Goal: Transaction & Acquisition: Book appointment/travel/reservation

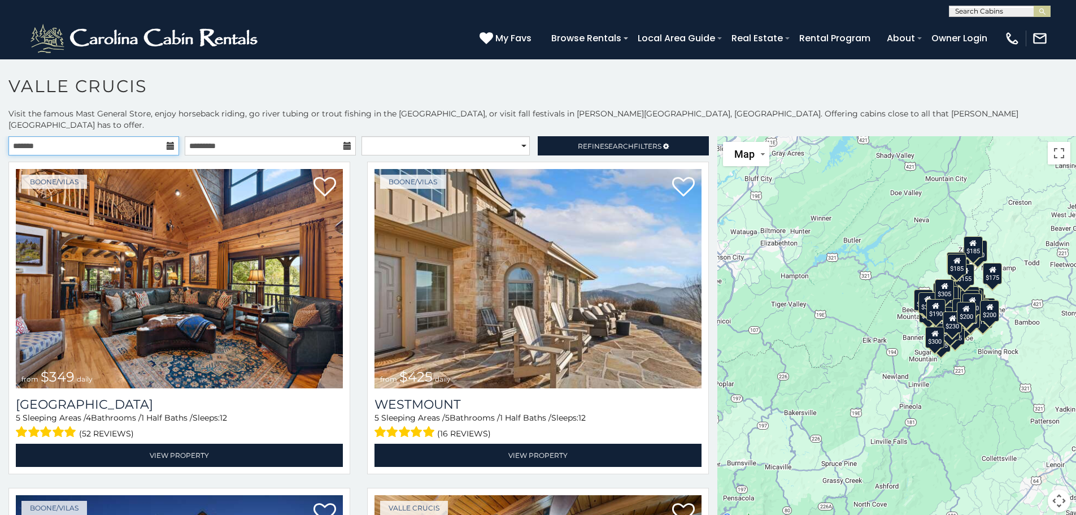
click at [118, 138] on input "text" at bounding box center [93, 145] width 171 height 19
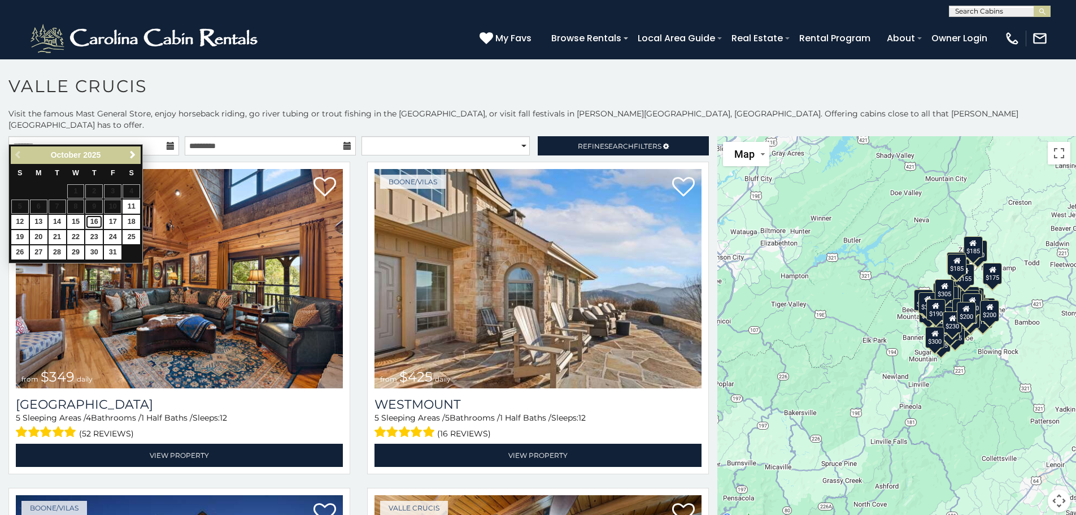
click at [94, 218] on link "16" at bounding box center [94, 222] width 18 height 14
type input "**********"
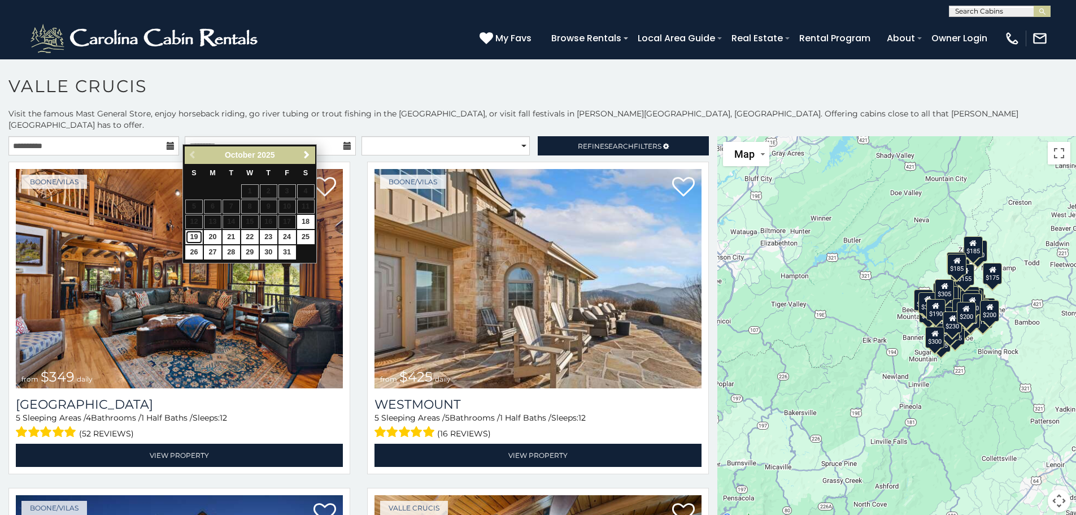
click at [195, 238] on link "19" at bounding box center [194, 237] width 18 height 14
type input "**********"
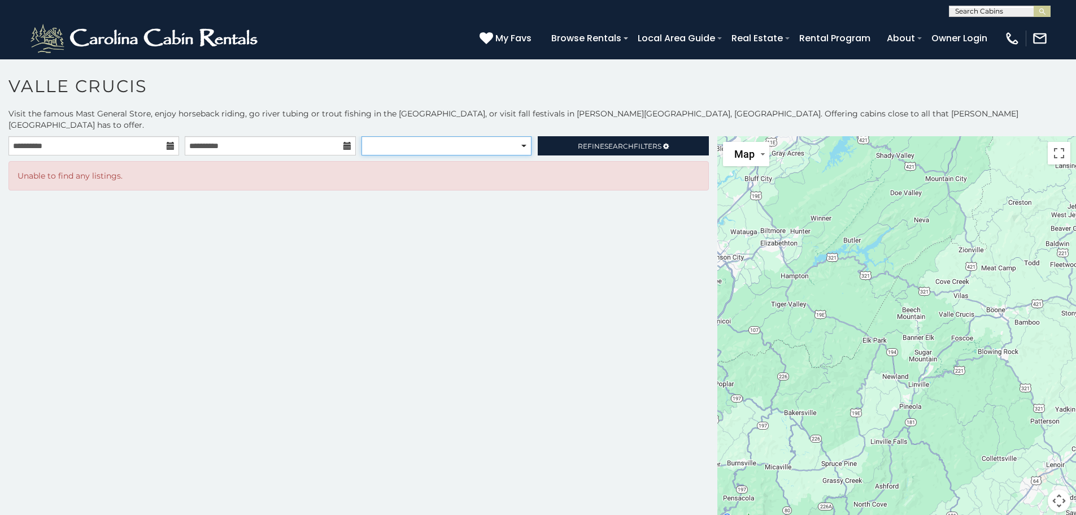
click at [522, 143] on select "**********" at bounding box center [447, 145] width 170 height 19
click at [595, 136] on link "Refine Search Filters" at bounding box center [623, 145] width 171 height 19
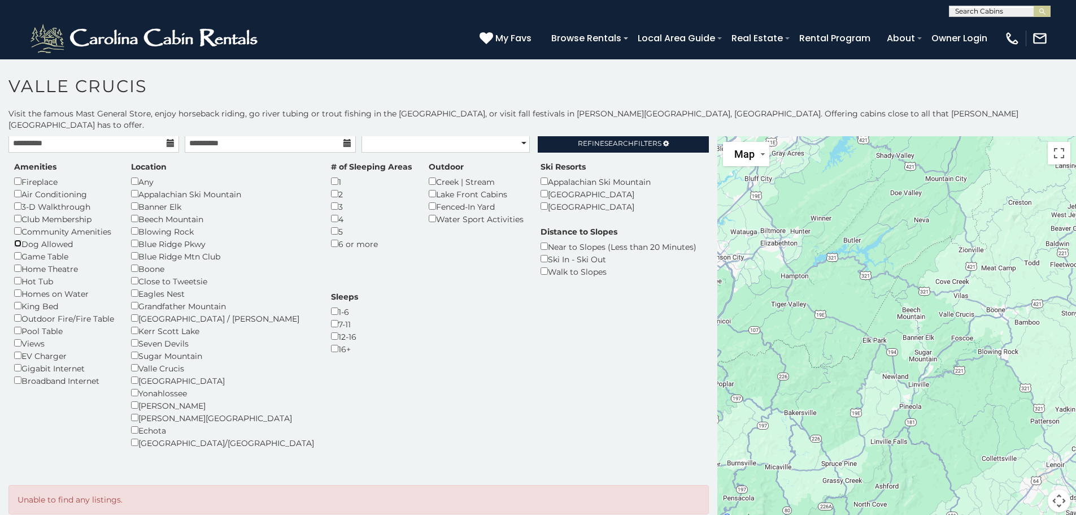
scroll to position [3, 0]
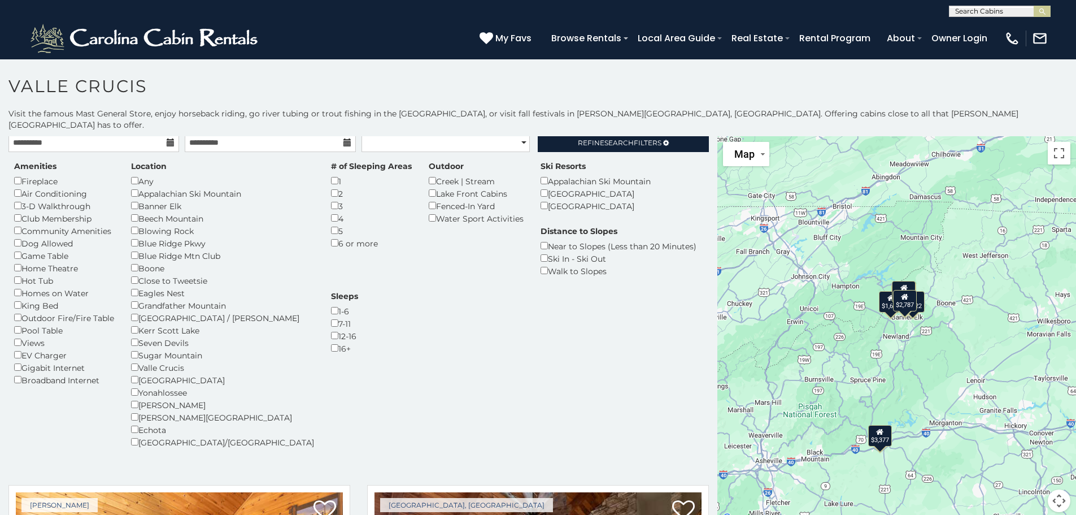
click at [135, 361] on div "Valle Crucis" at bounding box center [222, 367] width 183 height 12
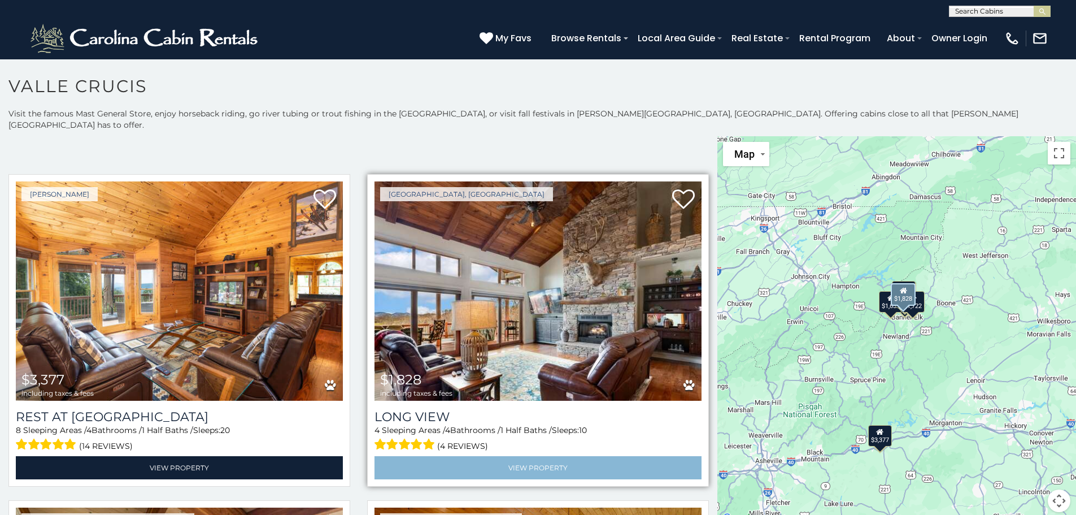
scroll to position [277, 0]
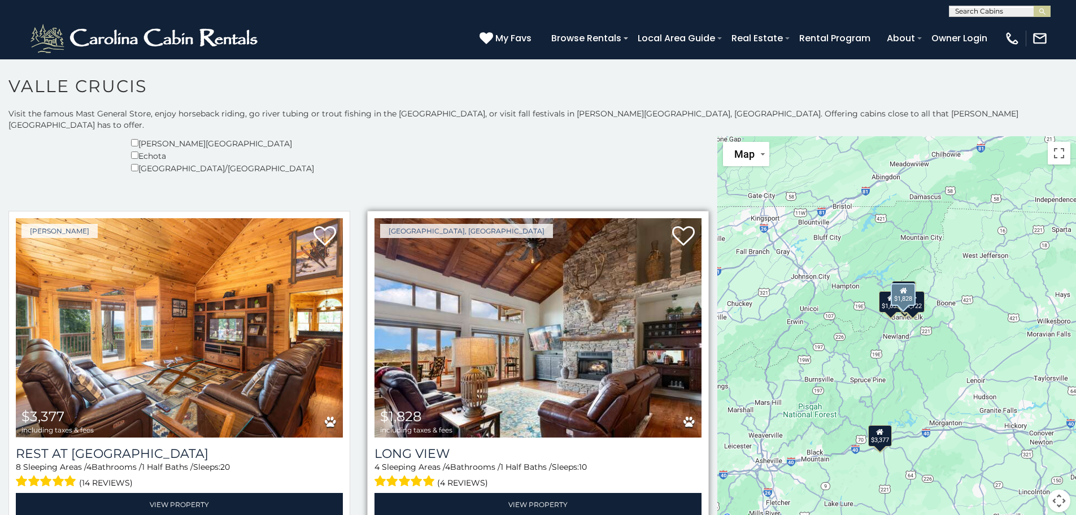
click at [586, 335] on img at bounding box center [538, 327] width 327 height 219
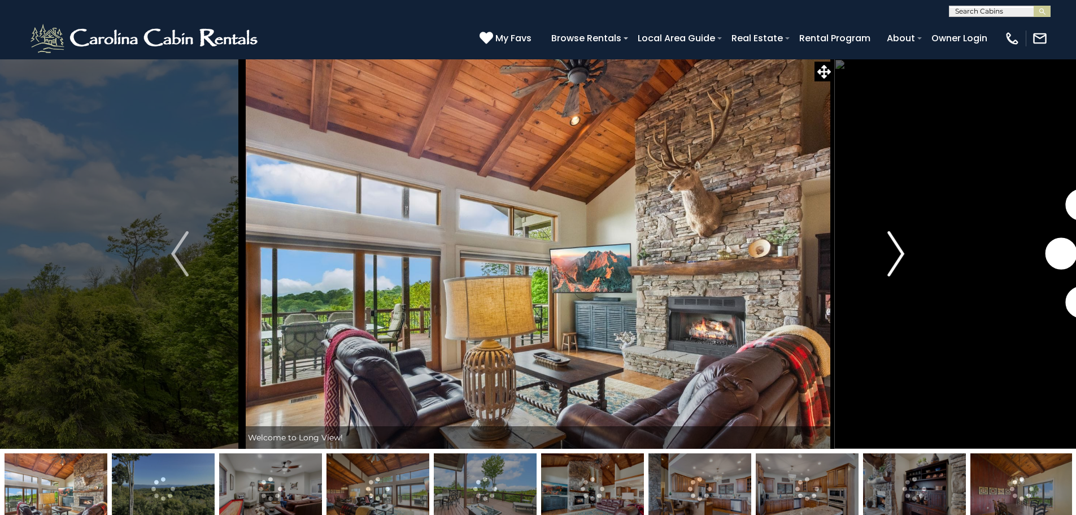
click at [885, 273] on button "Next" at bounding box center [896, 254] width 124 height 390
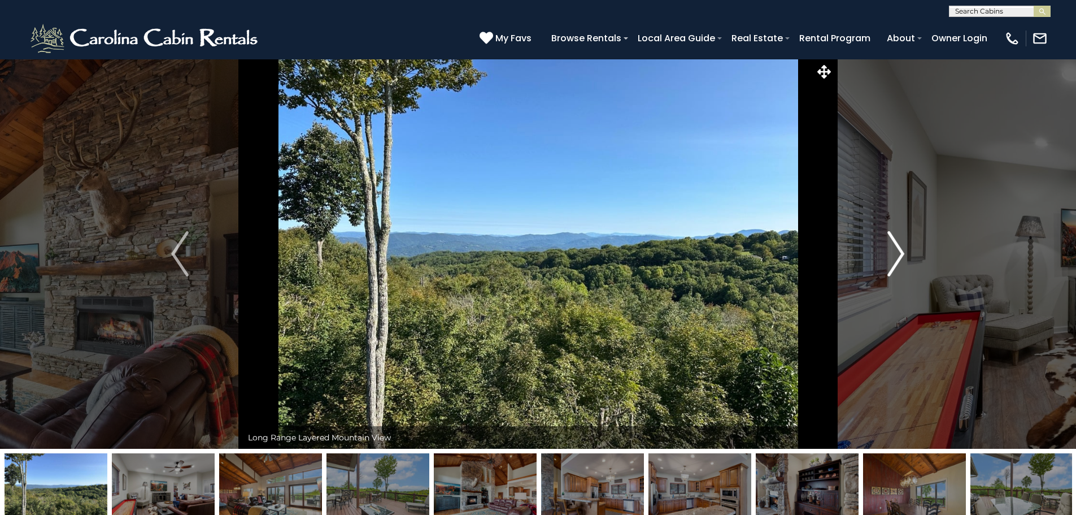
click at [885, 273] on button "Next" at bounding box center [896, 254] width 124 height 390
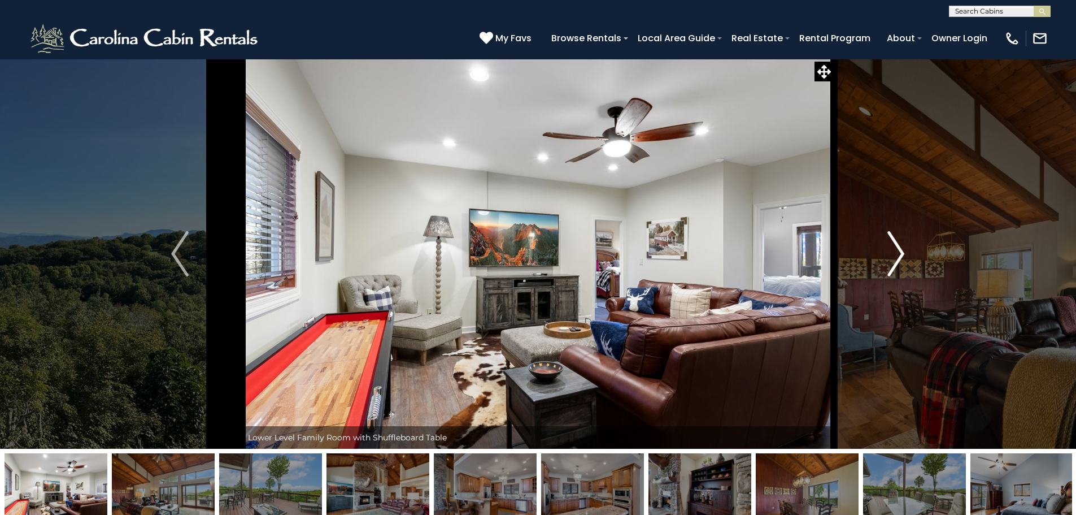
click at [885, 273] on button "Next" at bounding box center [896, 254] width 124 height 390
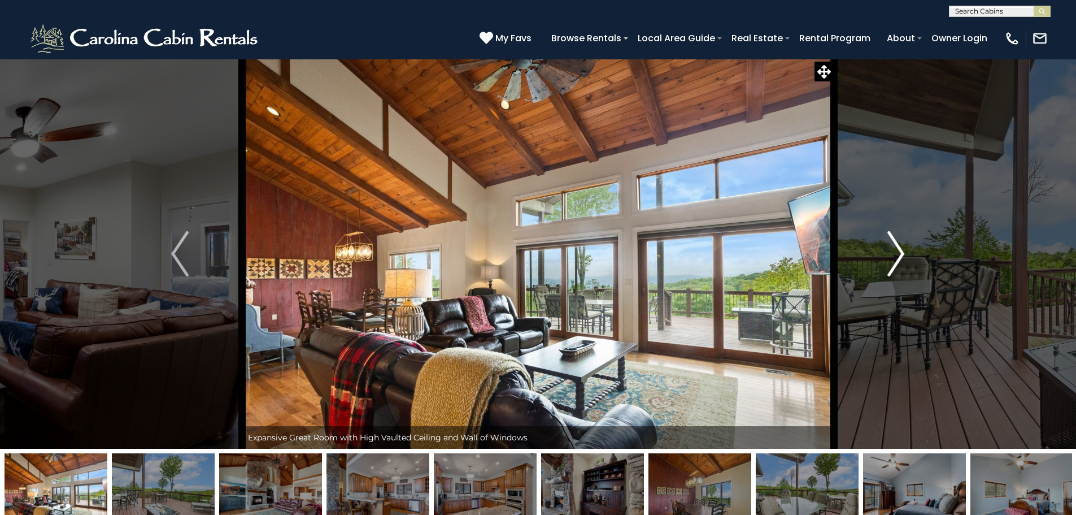
click at [885, 273] on button "Next" at bounding box center [896, 254] width 124 height 390
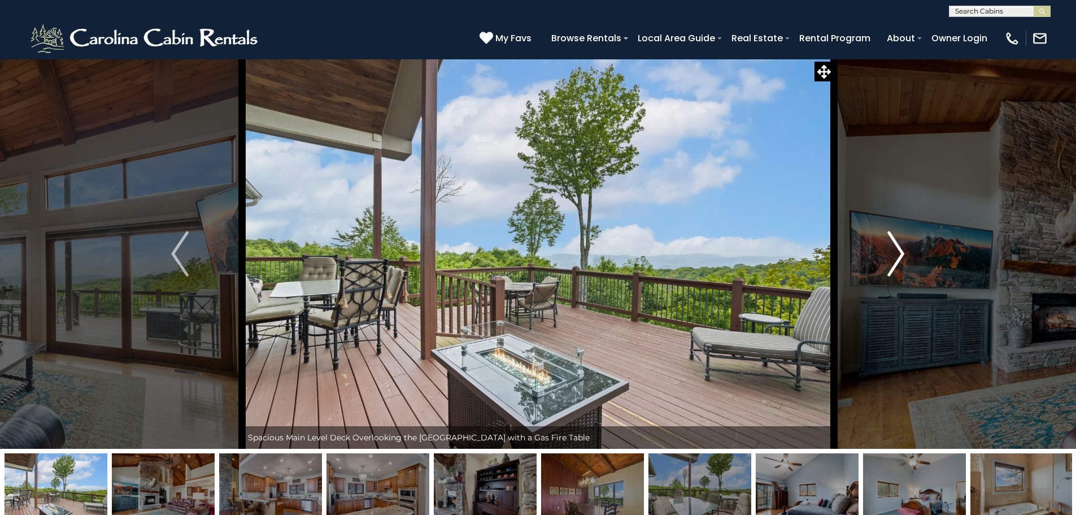
click at [885, 273] on button "Next" at bounding box center [896, 254] width 124 height 390
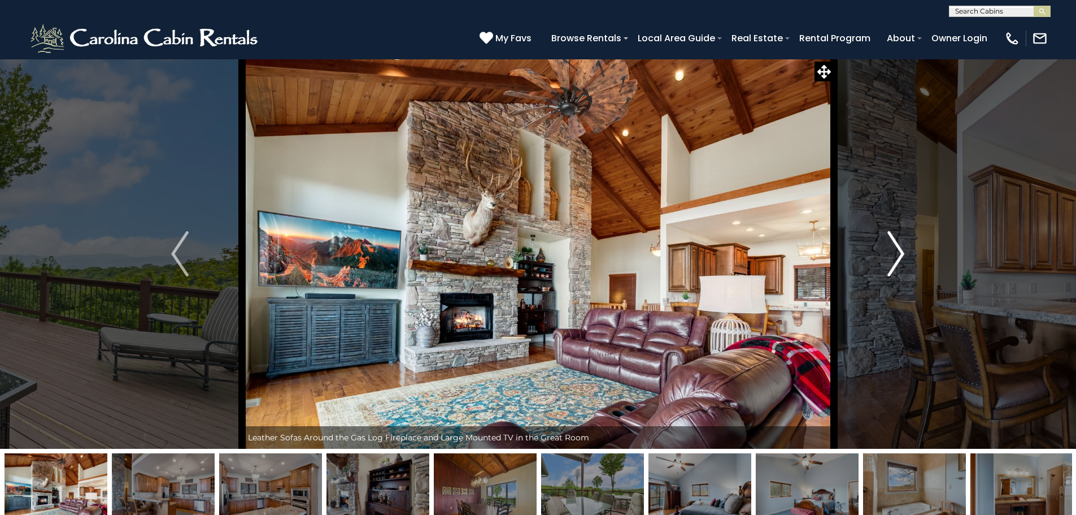
click at [899, 268] on img "Next" at bounding box center [896, 253] width 17 height 45
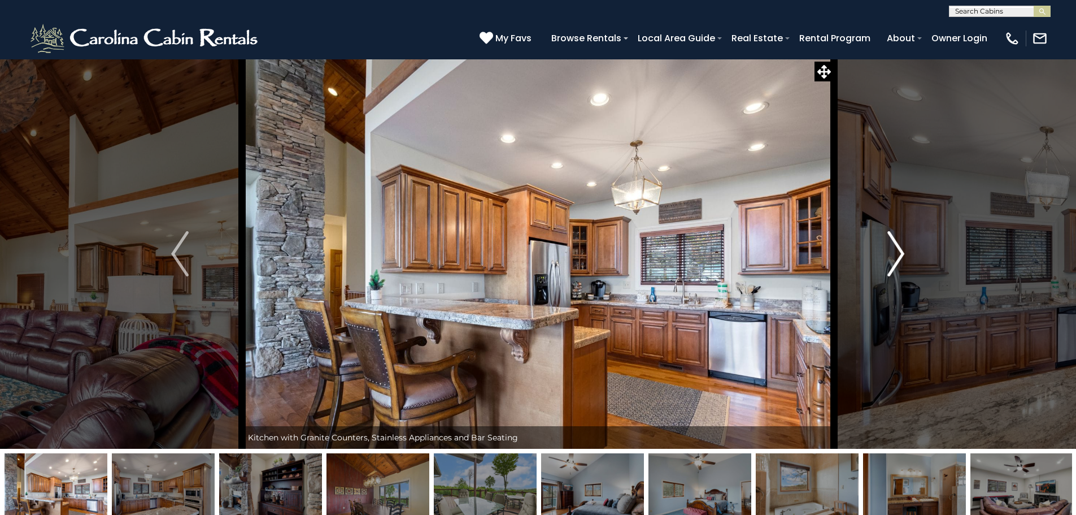
click at [899, 268] on img "Next" at bounding box center [896, 253] width 17 height 45
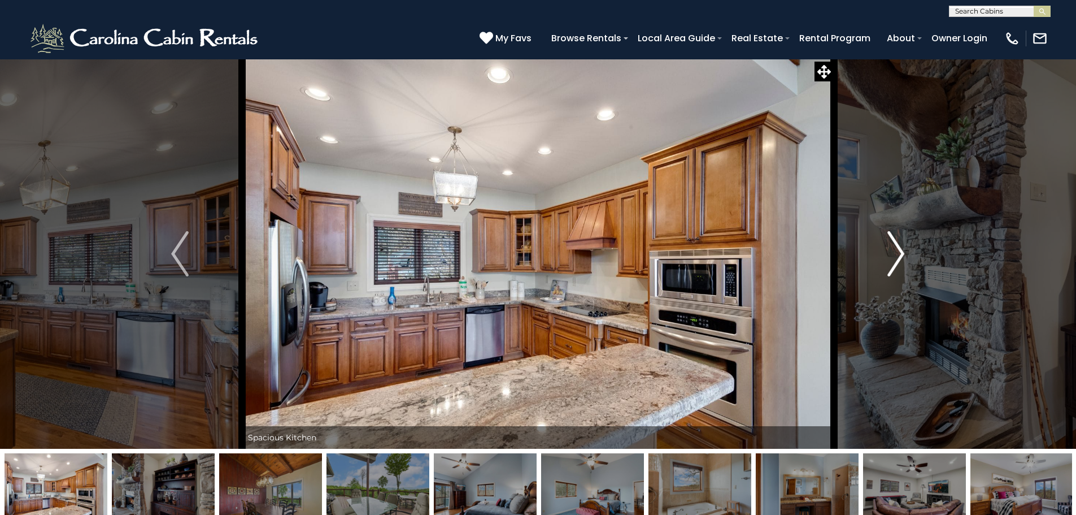
click at [899, 268] on img "Next" at bounding box center [896, 253] width 17 height 45
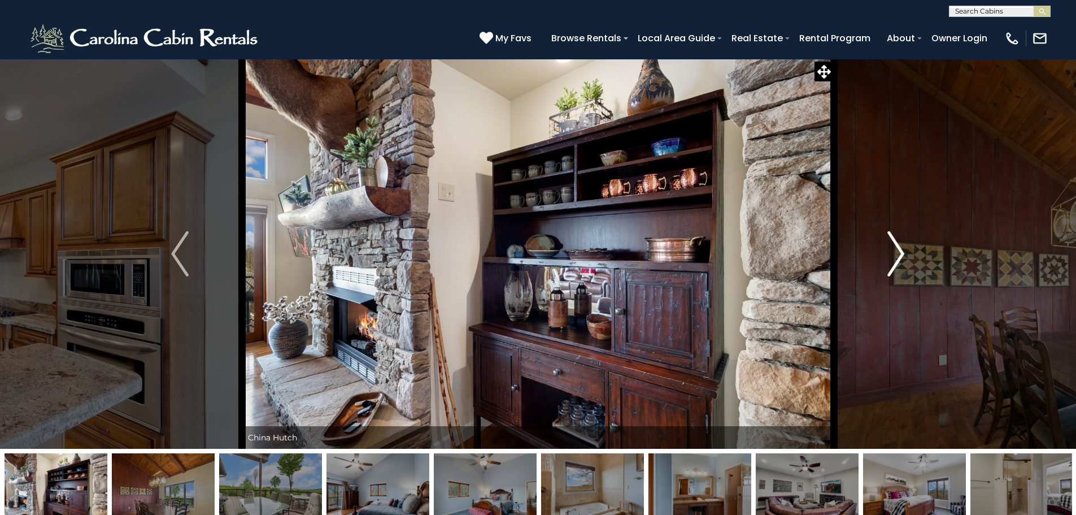
click at [899, 268] on img "Next" at bounding box center [896, 253] width 17 height 45
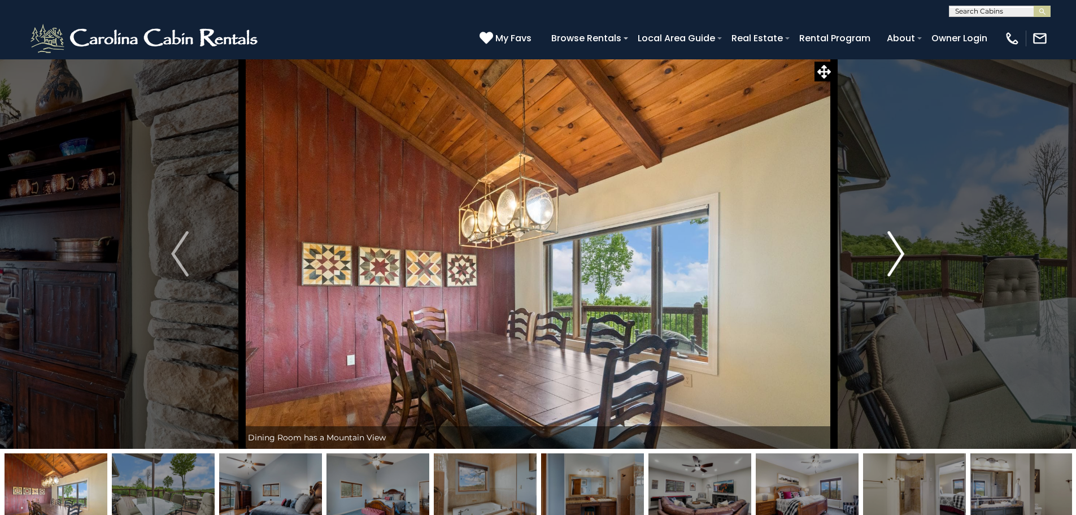
click at [912, 259] on button "Next" at bounding box center [896, 254] width 124 height 390
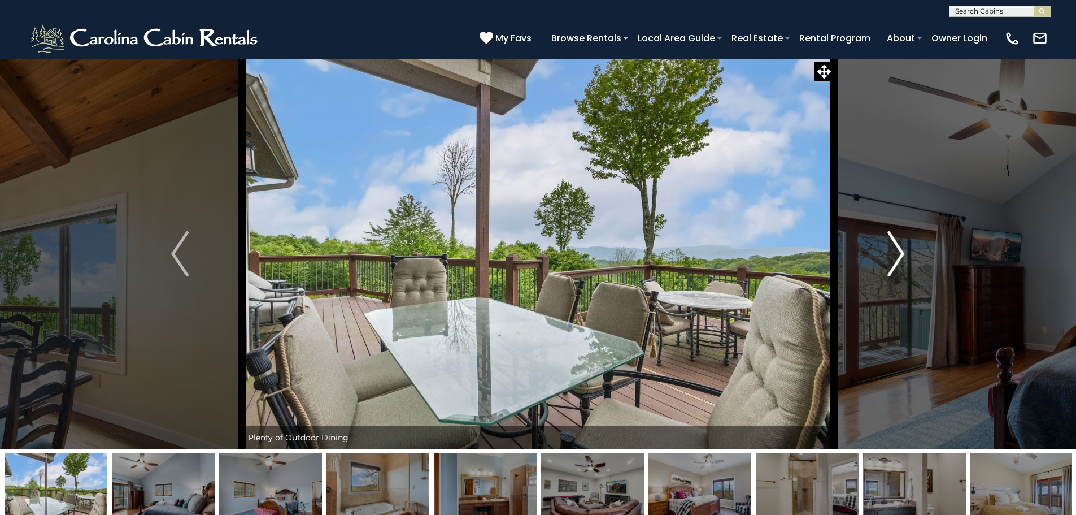
click at [907, 259] on button "Next" at bounding box center [896, 254] width 124 height 390
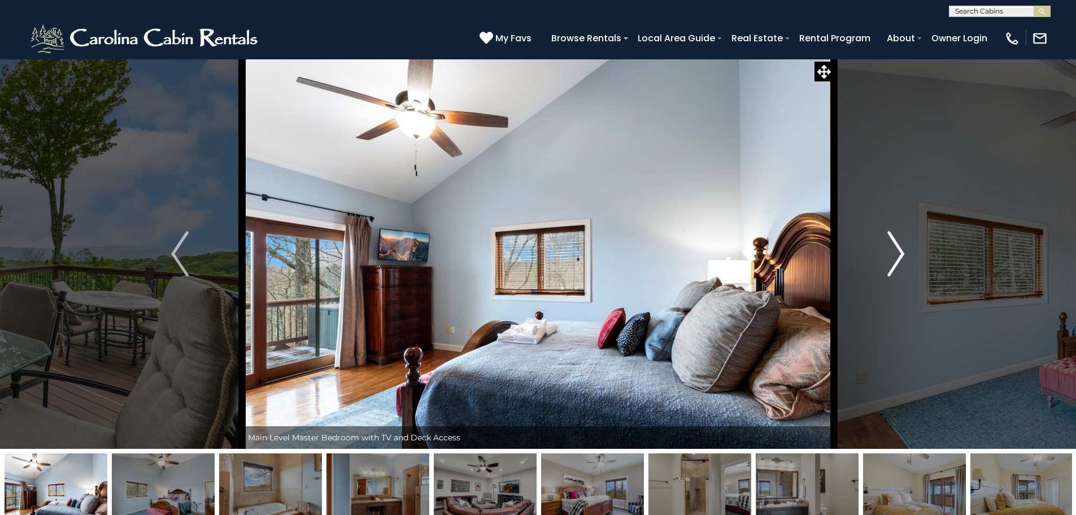
click at [907, 259] on button "Next" at bounding box center [896, 254] width 124 height 390
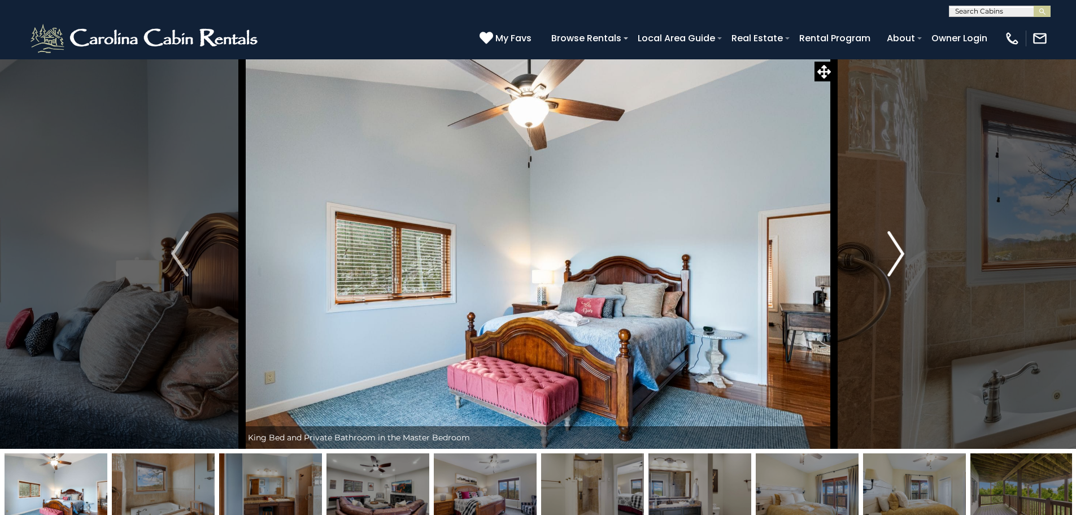
click at [907, 259] on button "Next" at bounding box center [896, 254] width 124 height 390
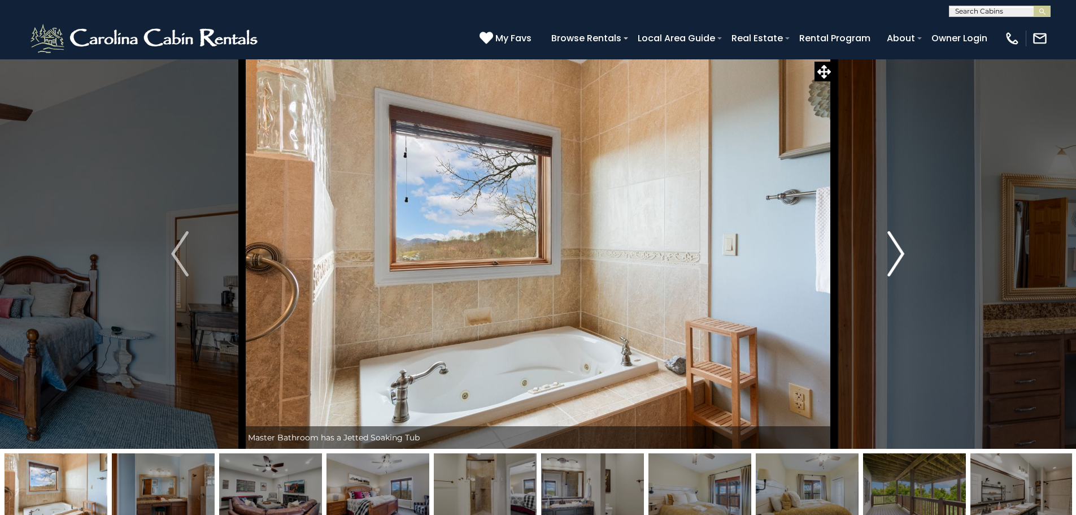
click at [907, 259] on button "Next" at bounding box center [896, 254] width 124 height 390
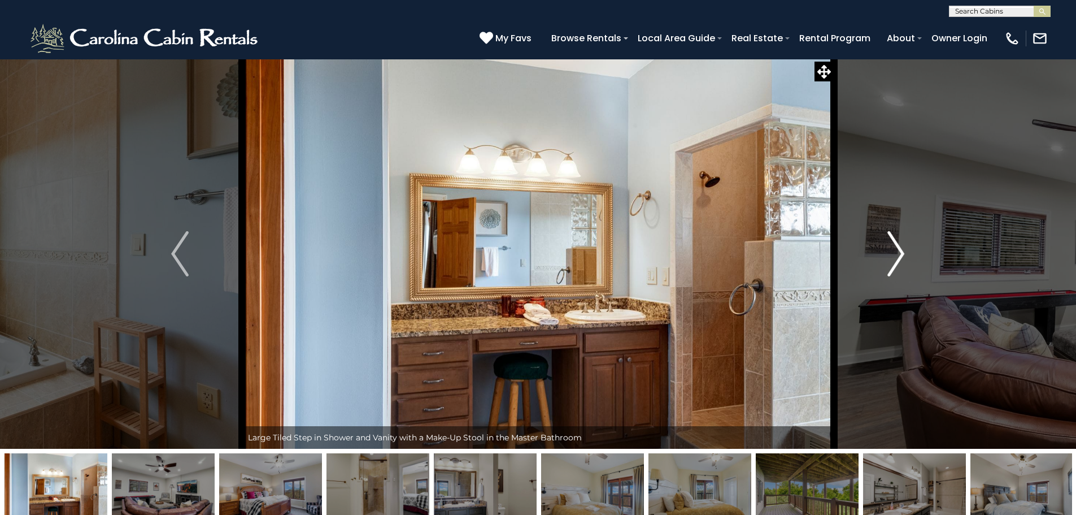
click at [907, 259] on button "Next" at bounding box center [896, 254] width 124 height 390
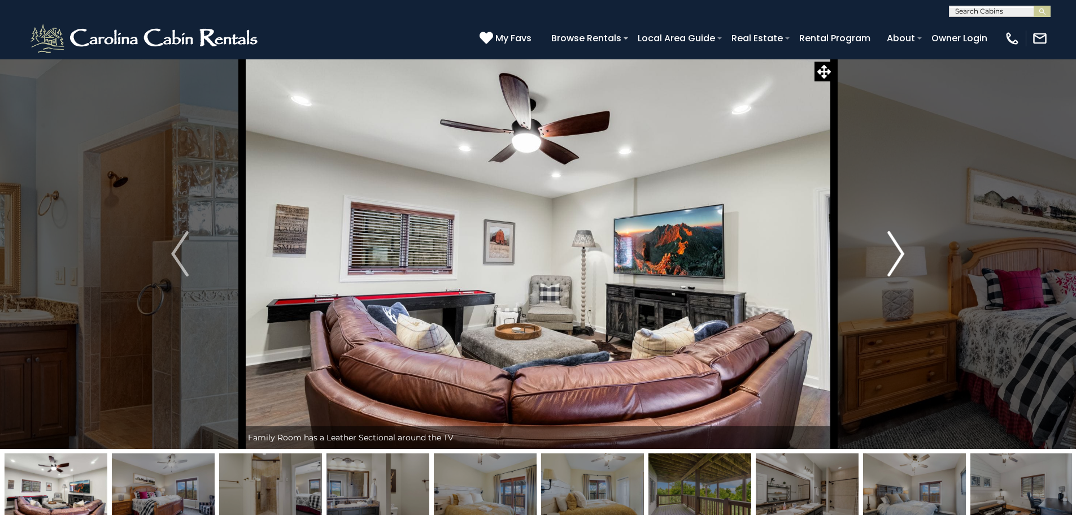
click at [895, 259] on img "Next" at bounding box center [896, 253] width 17 height 45
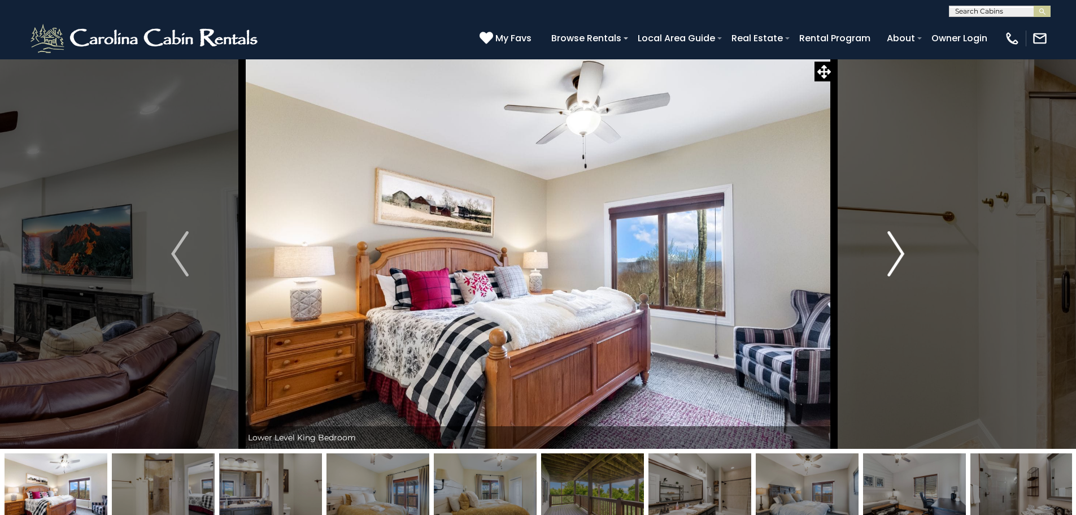
click at [892, 273] on img "Next" at bounding box center [896, 253] width 17 height 45
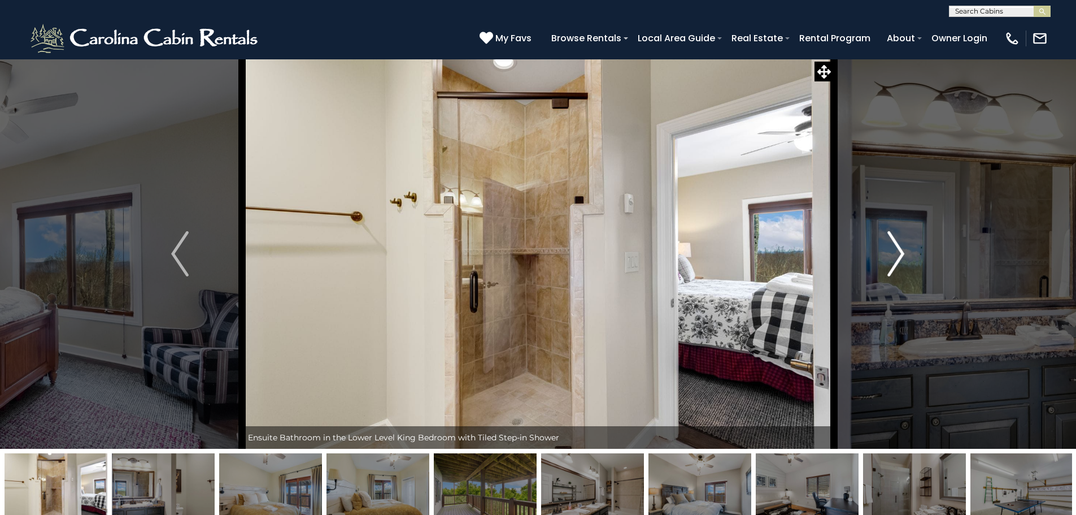
click at [880, 259] on button "Next" at bounding box center [896, 254] width 124 height 390
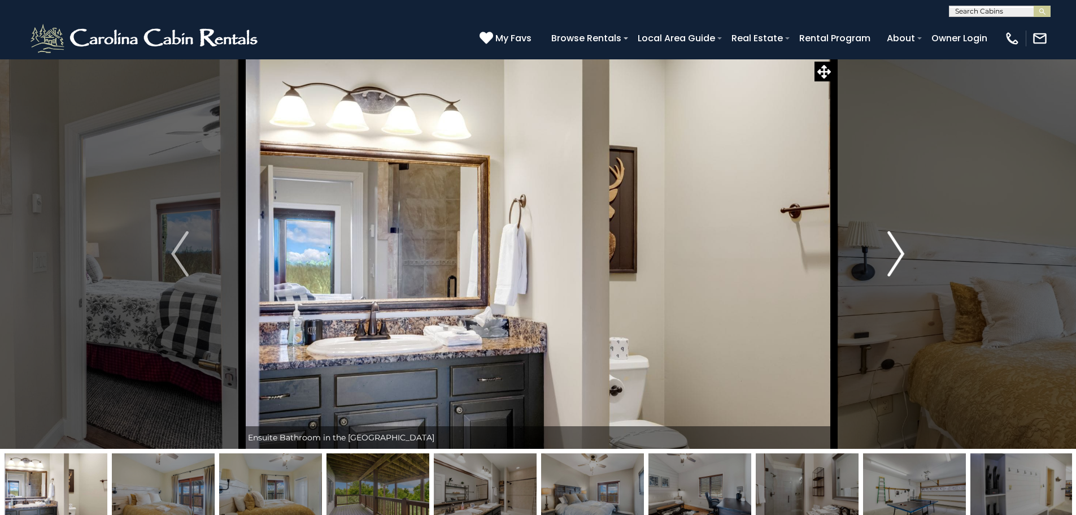
click at [882, 259] on button "Next" at bounding box center [896, 254] width 124 height 390
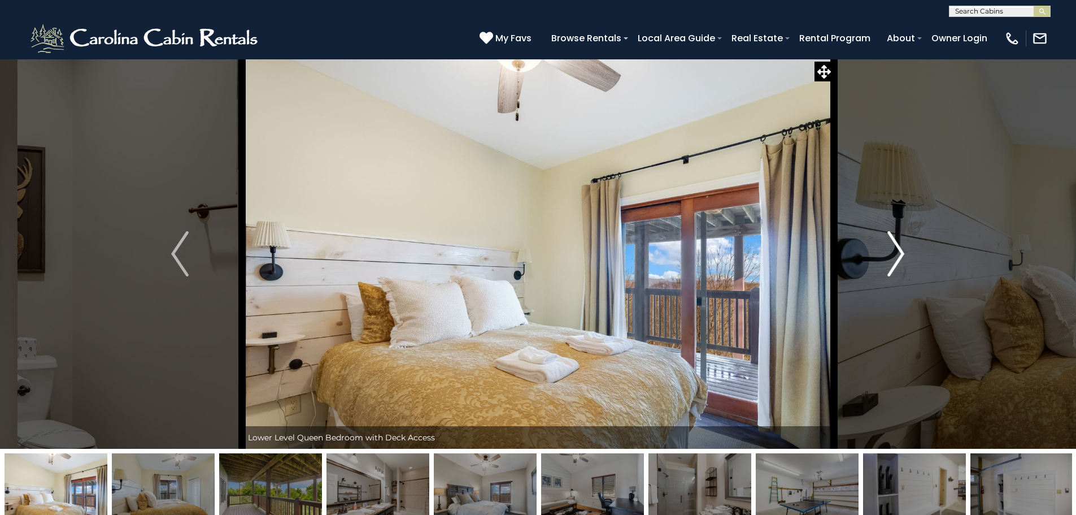
click at [886, 258] on button "Next" at bounding box center [896, 254] width 124 height 390
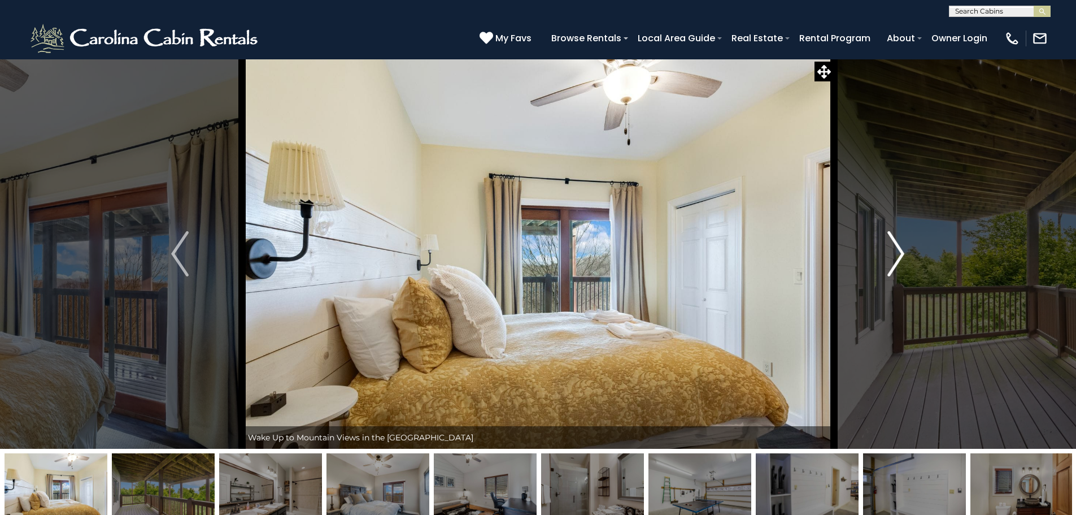
click at [886, 258] on button "Next" at bounding box center [896, 254] width 124 height 390
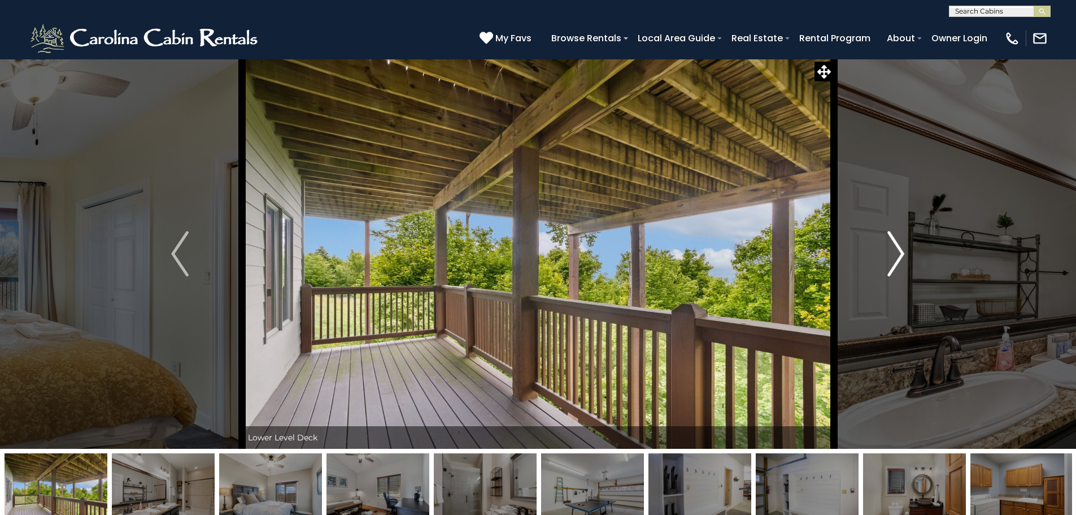
click at [886, 258] on button "Next" at bounding box center [896, 254] width 124 height 390
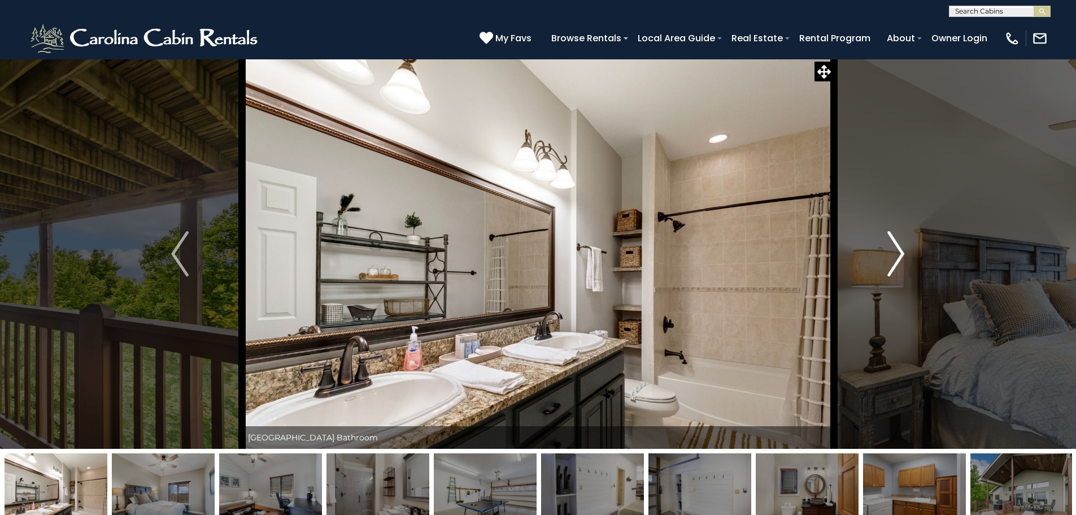
click at [886, 258] on button "Next" at bounding box center [896, 254] width 124 height 390
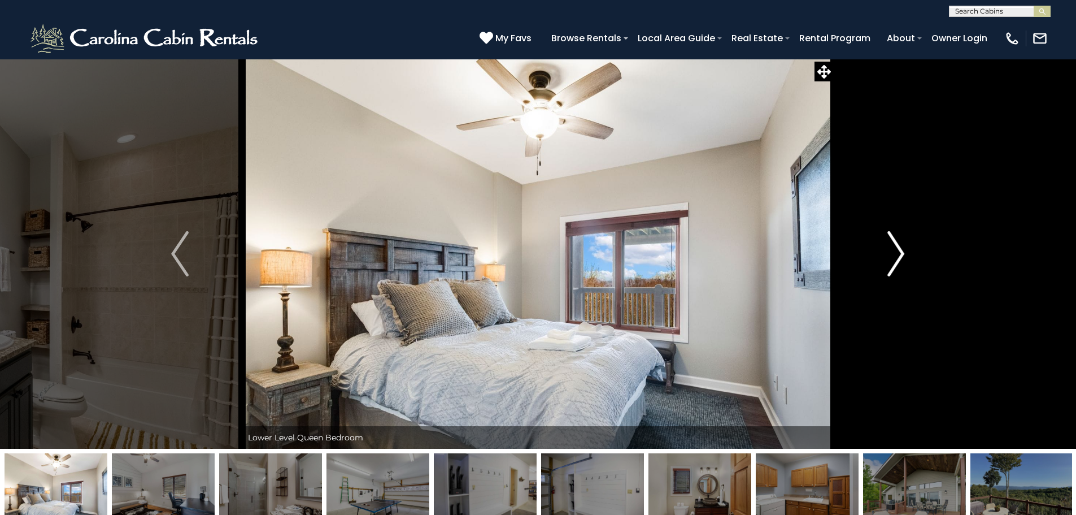
click at [886, 258] on button "Next" at bounding box center [896, 254] width 124 height 390
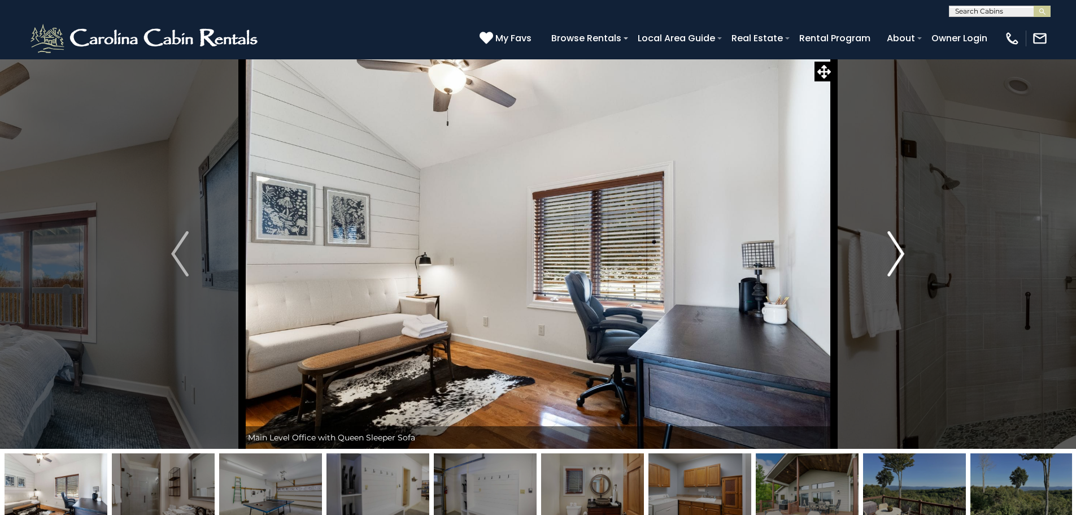
click at [886, 258] on button "Next" at bounding box center [896, 254] width 124 height 390
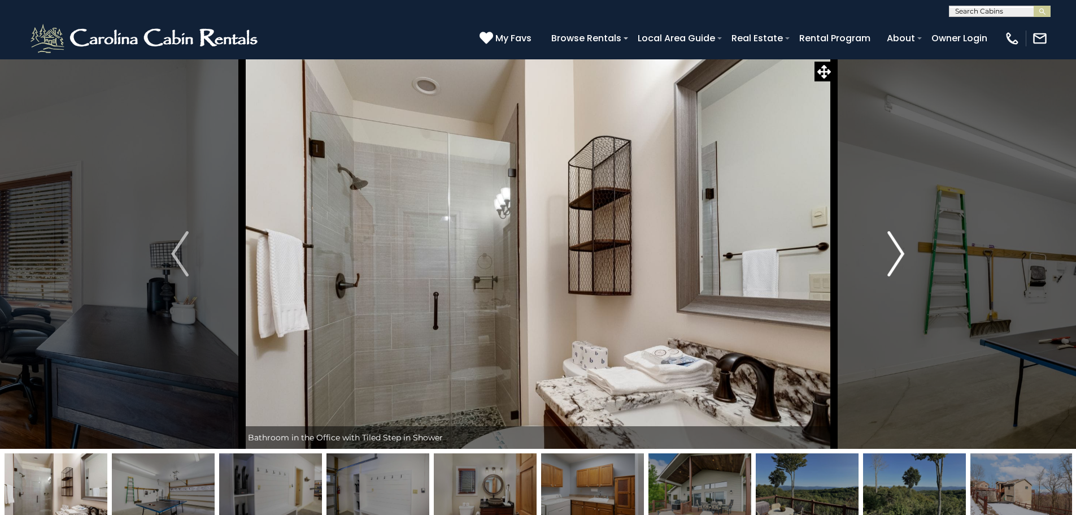
click at [886, 258] on button "Next" at bounding box center [896, 254] width 124 height 390
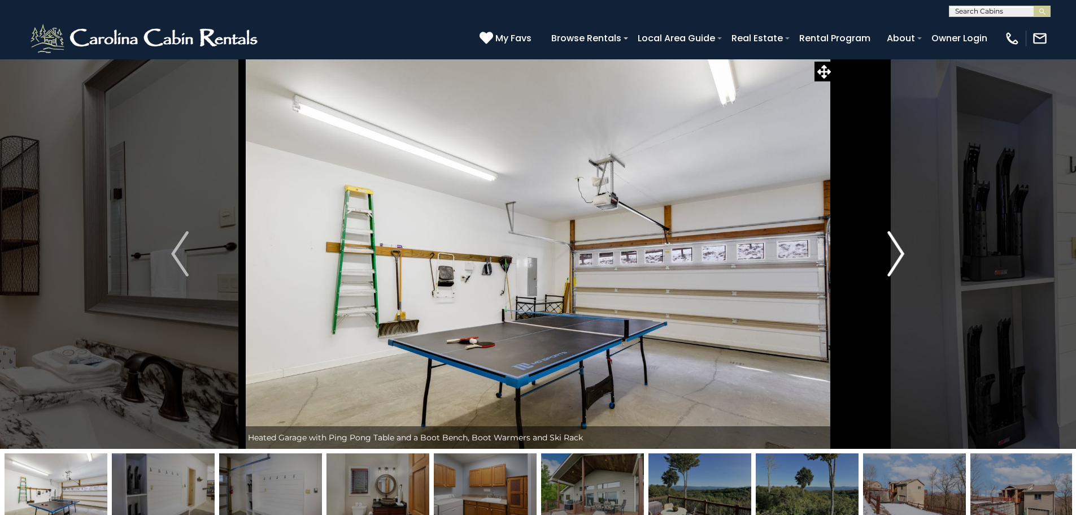
click at [886, 258] on button "Next" at bounding box center [896, 254] width 124 height 390
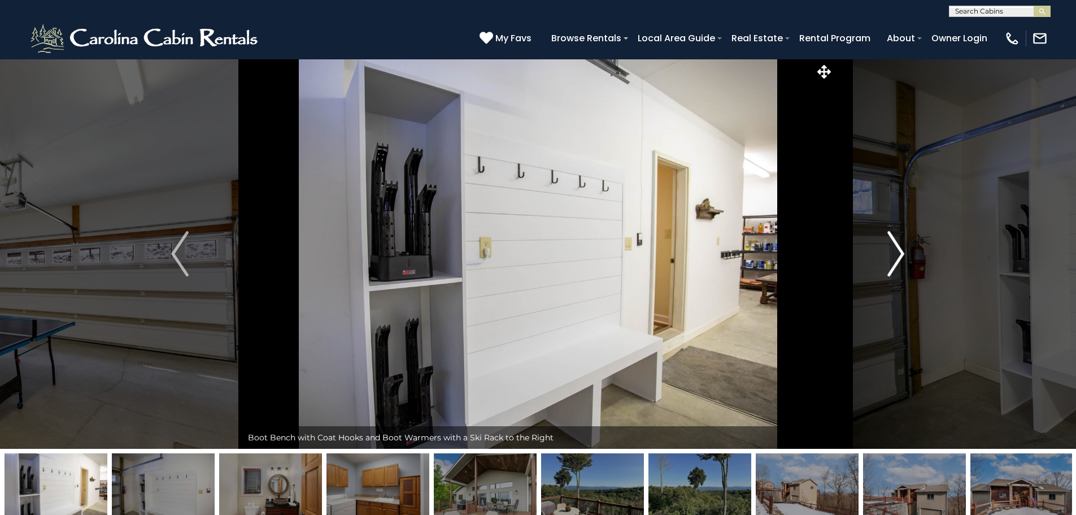
click at [886, 258] on button "Next" at bounding box center [896, 254] width 124 height 390
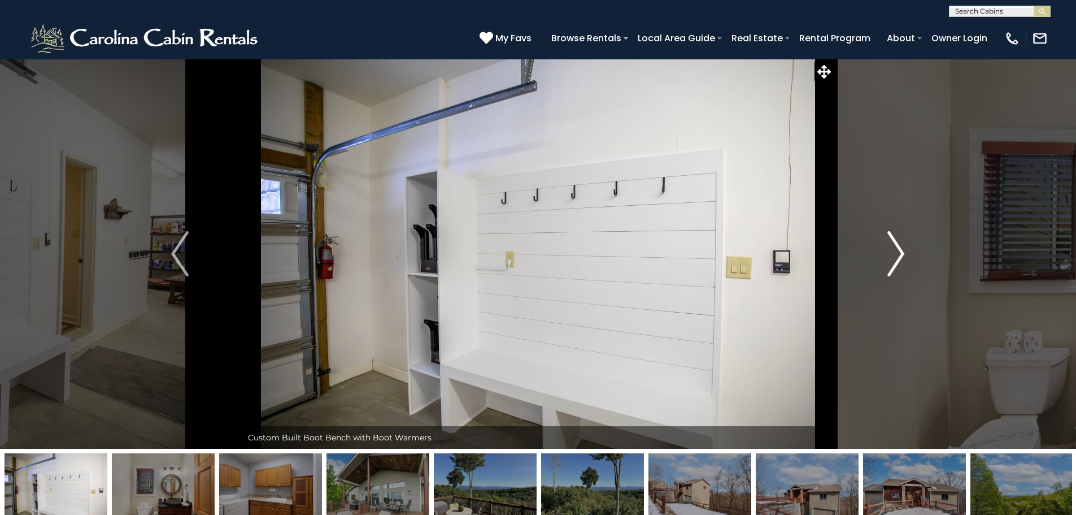
click at [886, 258] on button "Next" at bounding box center [896, 254] width 124 height 390
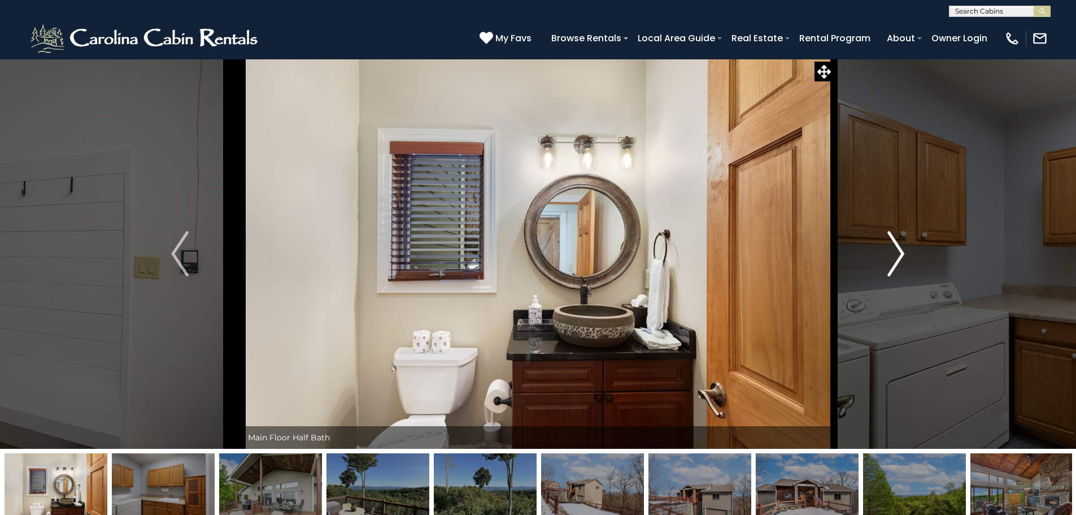
click at [886, 258] on button "Next" at bounding box center [896, 254] width 124 height 390
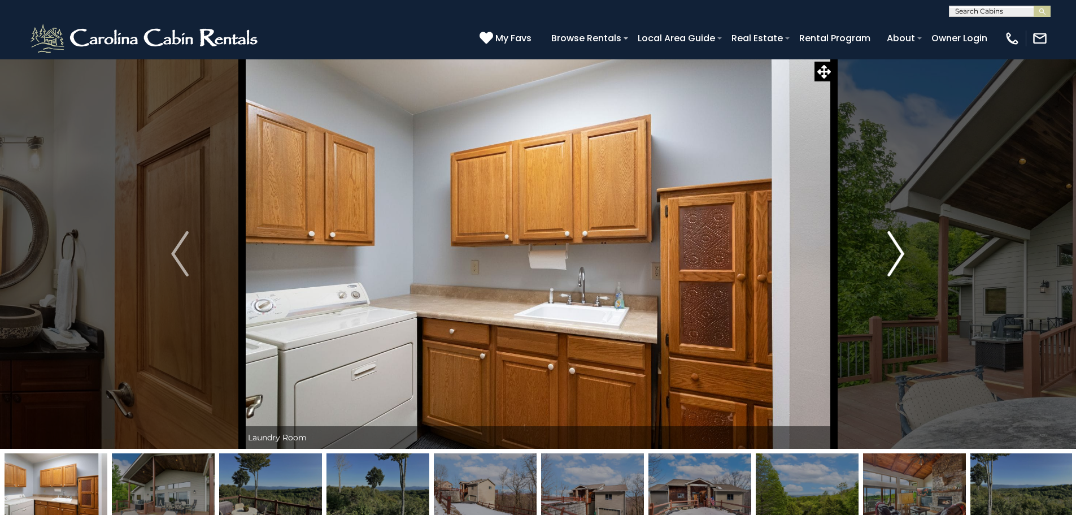
click at [886, 258] on button "Next" at bounding box center [896, 254] width 124 height 390
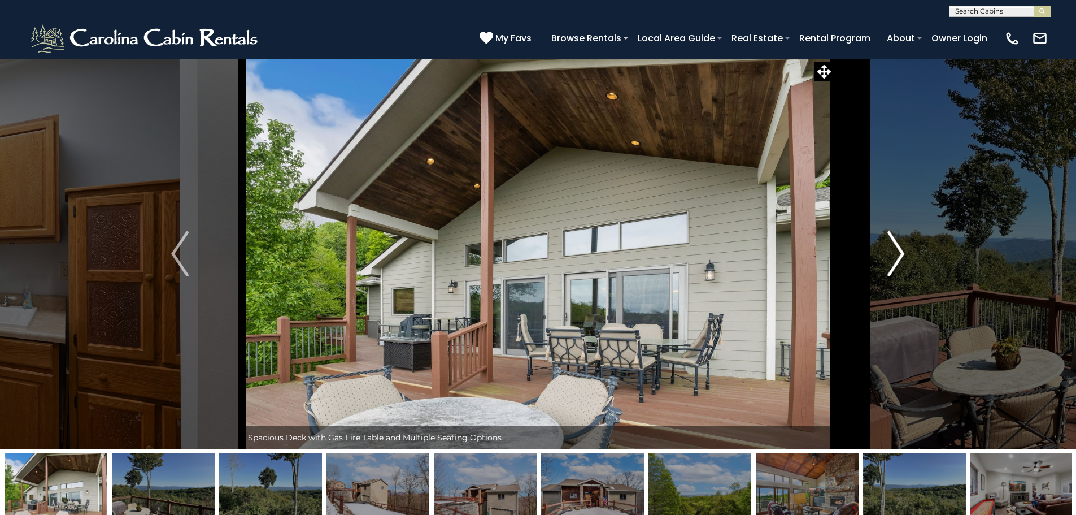
click at [886, 258] on button "Next" at bounding box center [896, 254] width 124 height 390
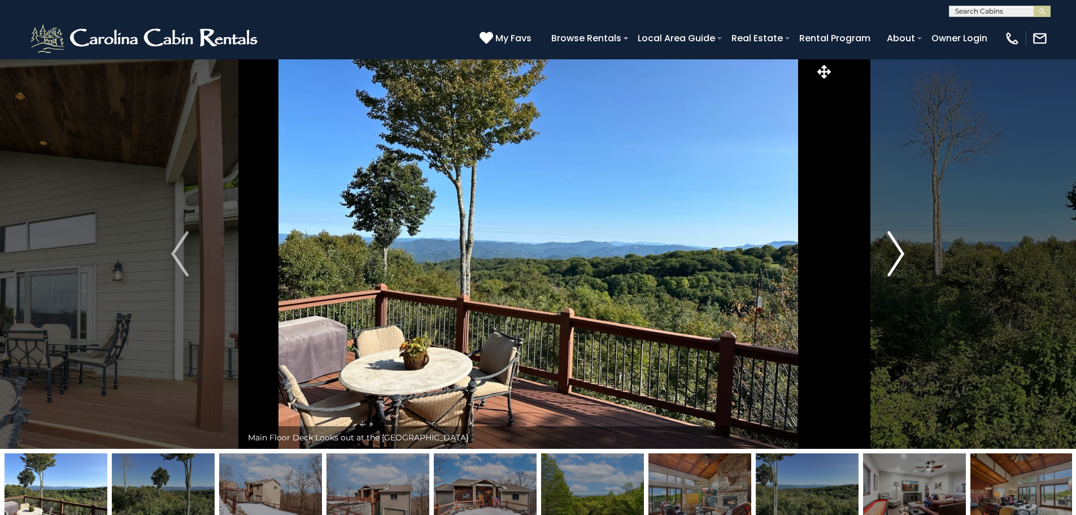
click at [886, 258] on button "Next" at bounding box center [896, 254] width 124 height 390
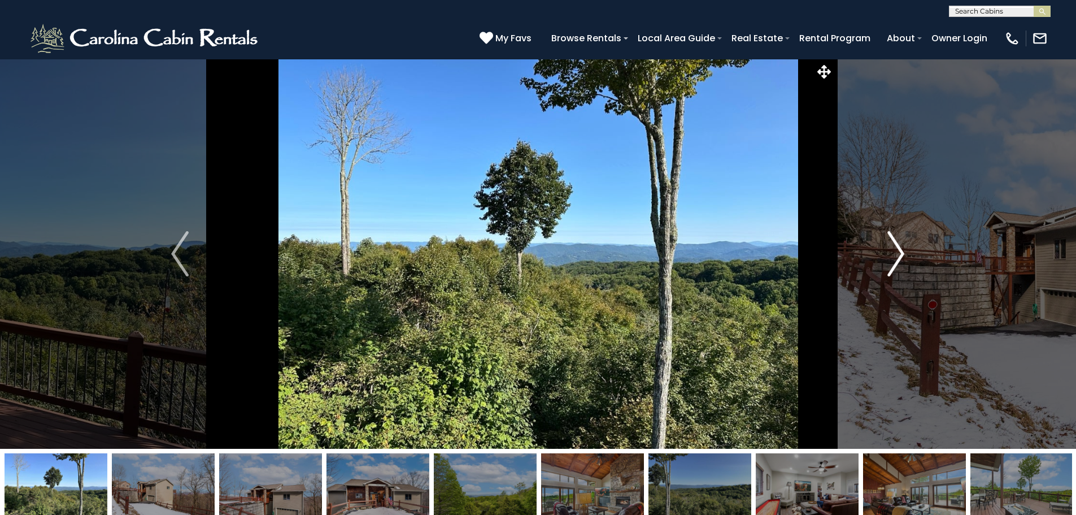
click at [886, 258] on button "Next" at bounding box center [896, 254] width 124 height 390
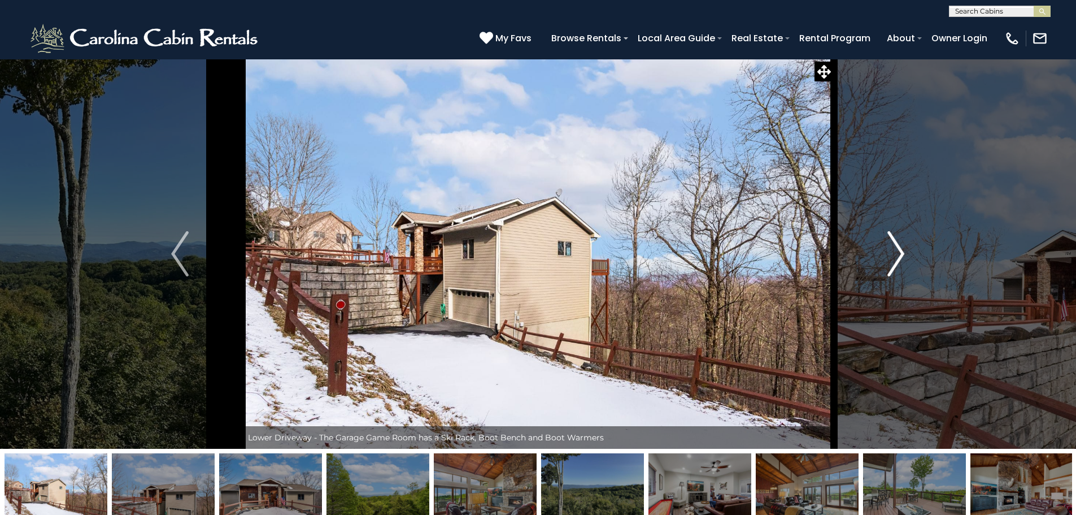
click at [886, 258] on button "Next" at bounding box center [896, 254] width 124 height 390
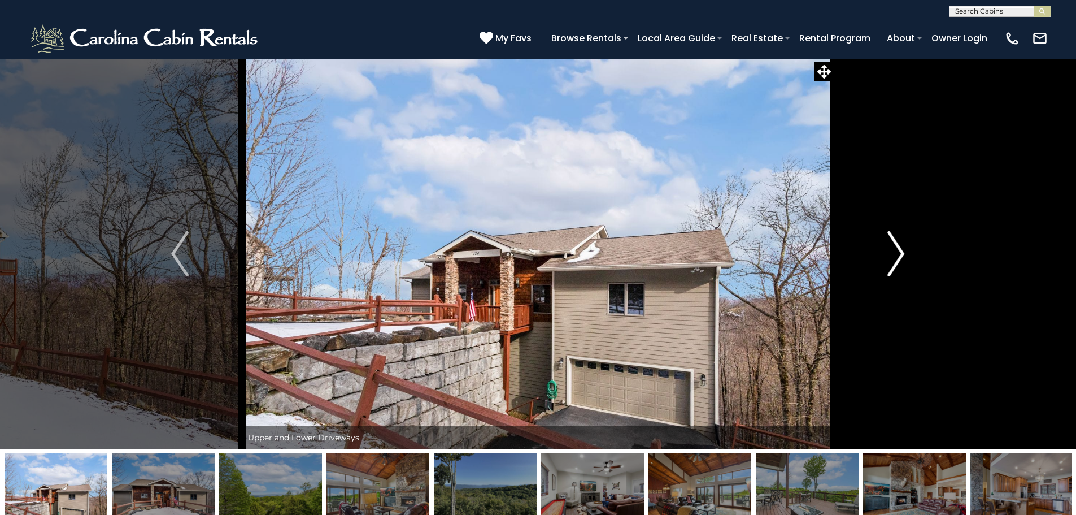
click at [886, 258] on button "Next" at bounding box center [896, 254] width 124 height 390
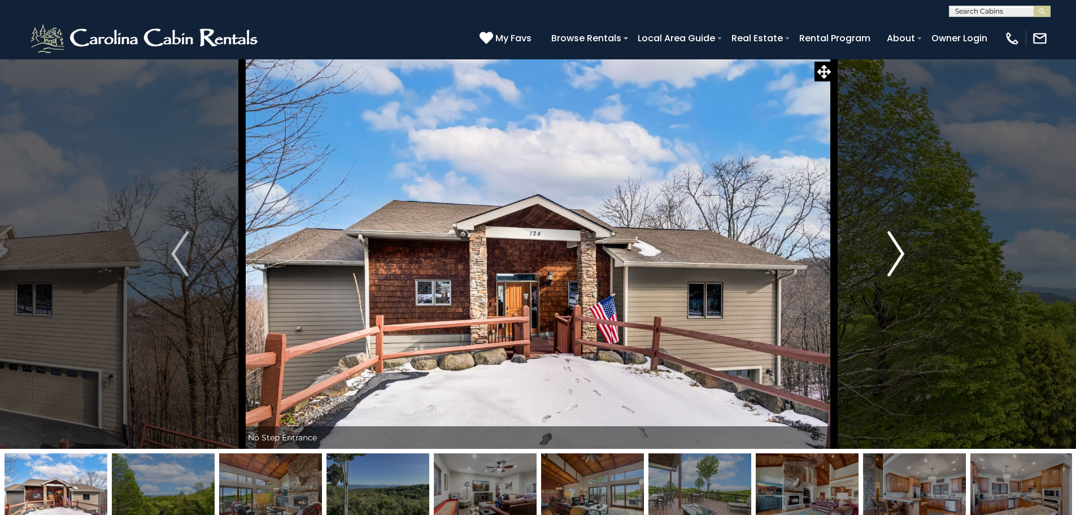
click at [886, 258] on button "Next" at bounding box center [896, 254] width 124 height 390
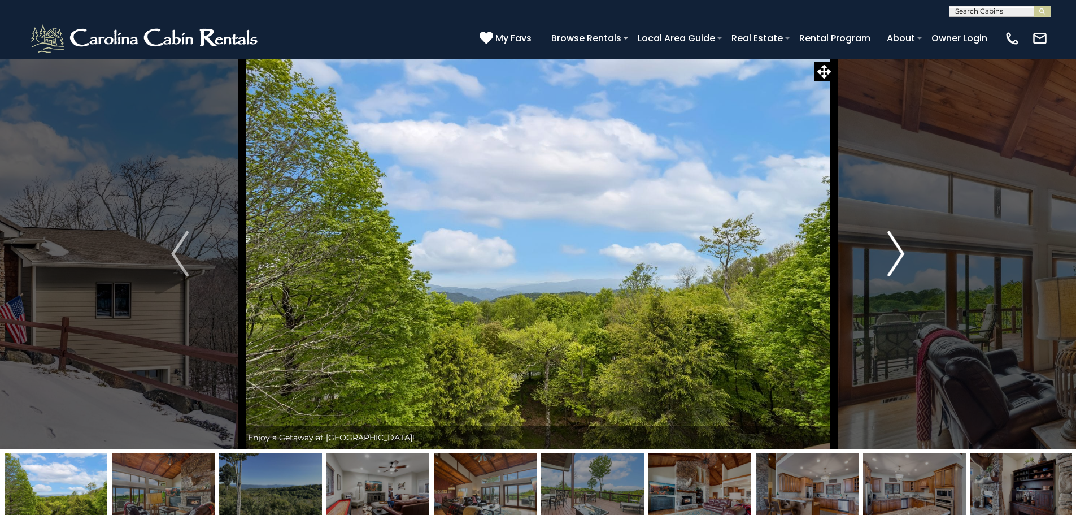
click at [886, 258] on button "Next" at bounding box center [896, 254] width 124 height 390
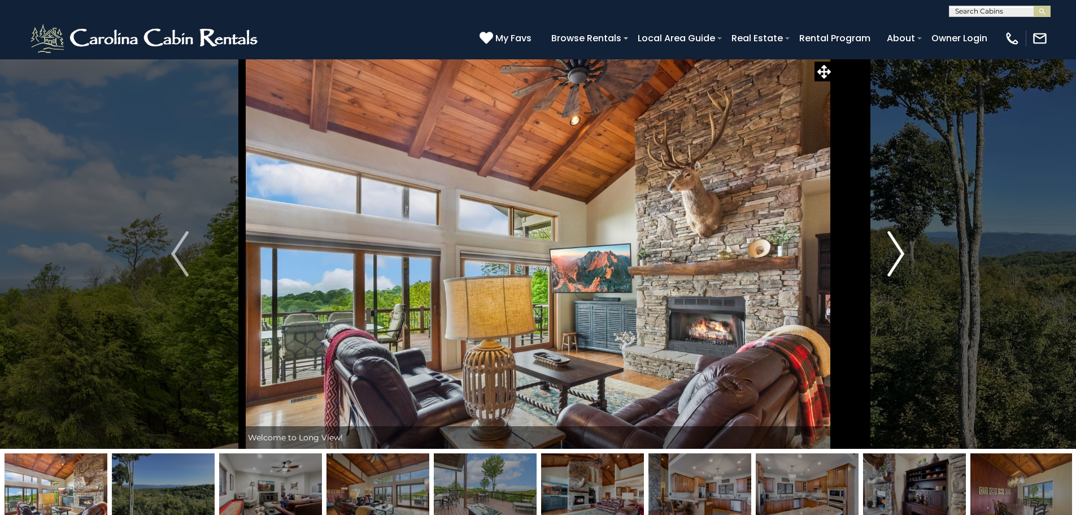
click at [886, 258] on button "Next" at bounding box center [896, 254] width 124 height 390
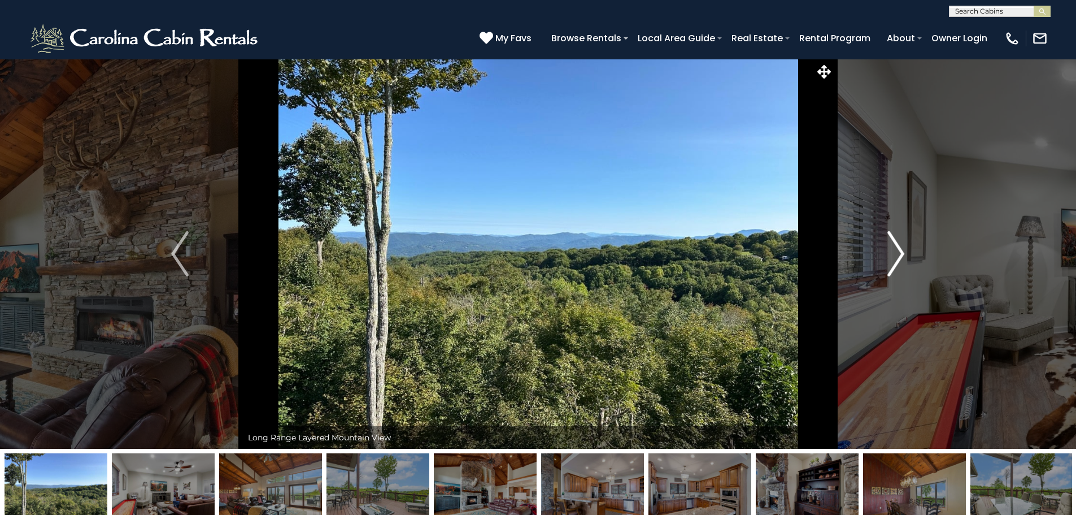
click at [886, 258] on button "Next" at bounding box center [896, 254] width 124 height 390
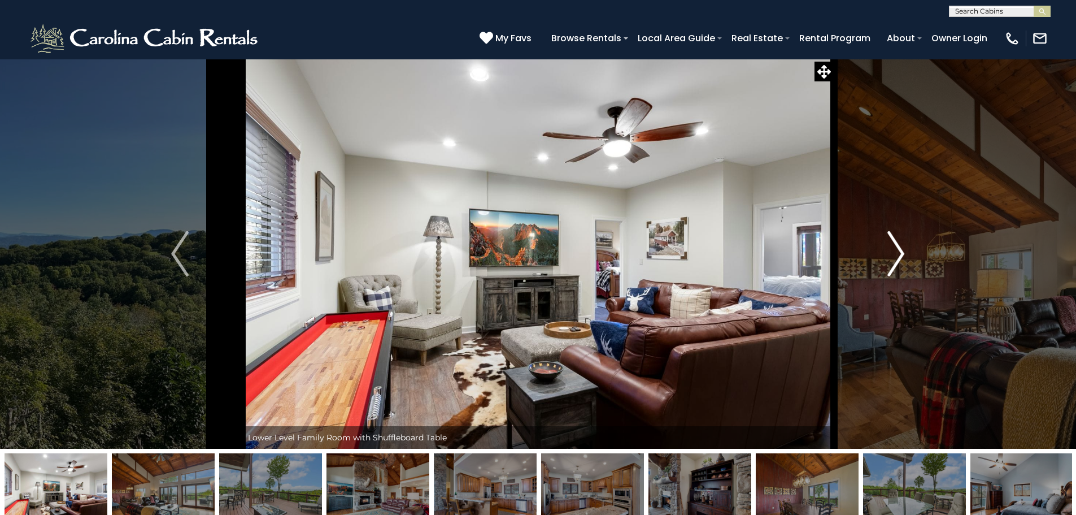
click at [886, 258] on button "Next" at bounding box center [896, 254] width 124 height 390
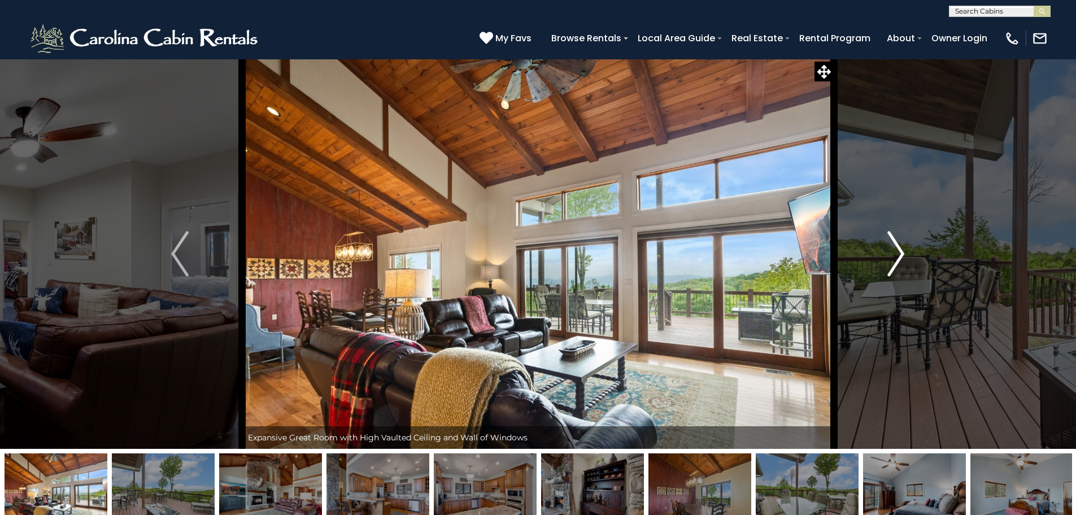
click at [886, 258] on button "Next" at bounding box center [896, 254] width 124 height 390
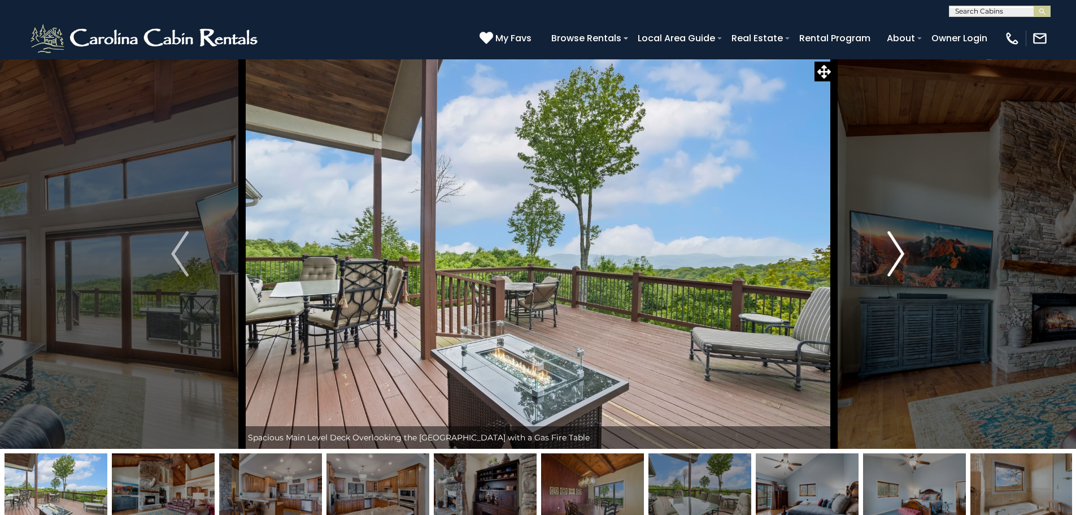
click at [886, 258] on button "Next" at bounding box center [896, 254] width 124 height 390
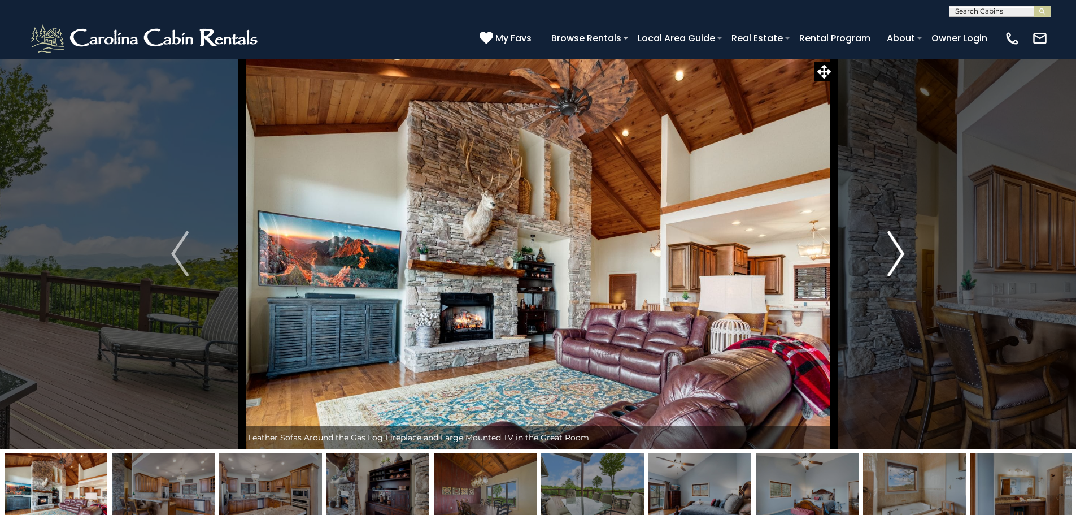
click at [886, 258] on button "Next" at bounding box center [896, 254] width 124 height 390
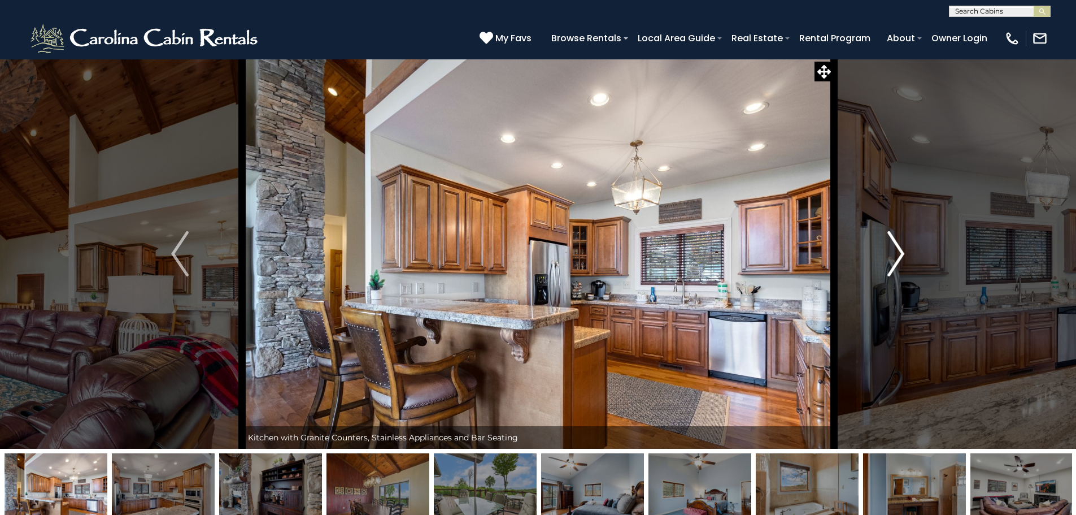
click at [886, 258] on button "Next" at bounding box center [896, 254] width 124 height 390
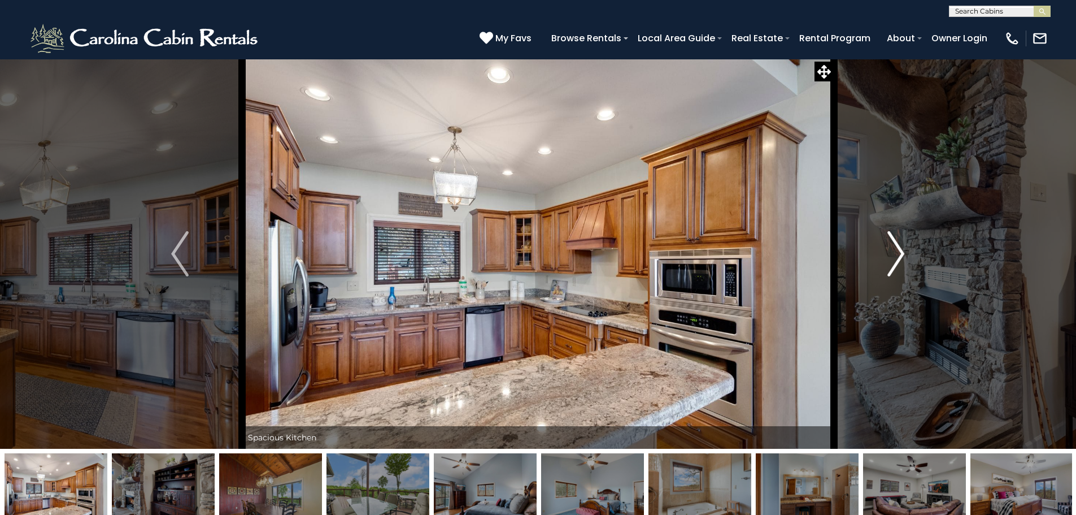
click at [886, 258] on button "Next" at bounding box center [896, 254] width 124 height 390
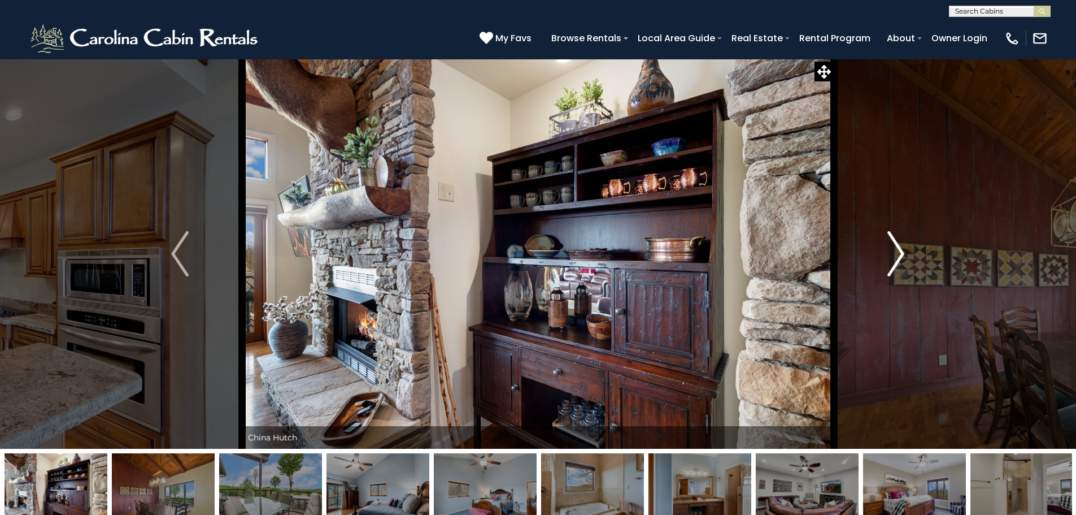
click at [886, 258] on button "Next" at bounding box center [896, 254] width 124 height 390
